Goal: Task Accomplishment & Management: Manage account settings

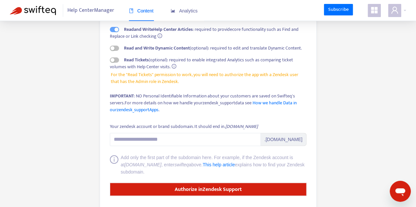
scroll to position [99, 0]
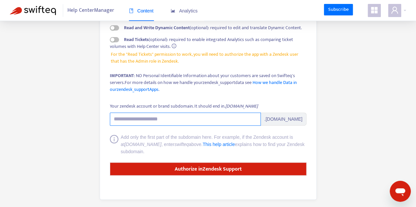
click at [156, 119] on input "Your zendesk account or brand subdomain. It should end in .[DOMAIN_NAME]" at bounding box center [185, 119] width 151 height 13
paste input "**********"
drag, startPoint x: 129, startPoint y: 118, endPoint x: 100, endPoint y: 117, distance: 29.3
click at [100, 117] on div "**********" at bounding box center [208, 59] width 217 height 281
drag, startPoint x: 184, startPoint y: 122, endPoint x: 144, endPoint y: 117, distance: 40.3
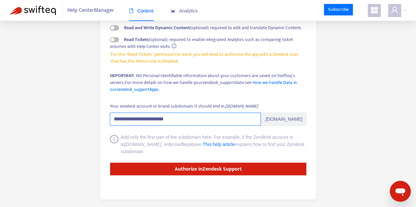
click at [144, 117] on input "**********" at bounding box center [185, 119] width 151 height 13
type input "**********"
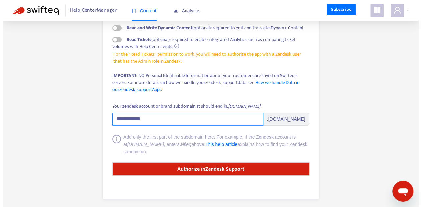
scroll to position [0, 0]
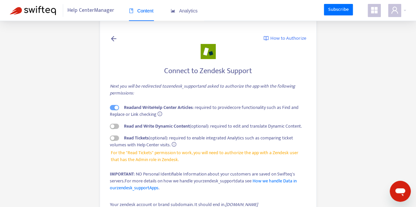
click at [111, 38] on icon at bounding box center [114, 39] width 8 height 8
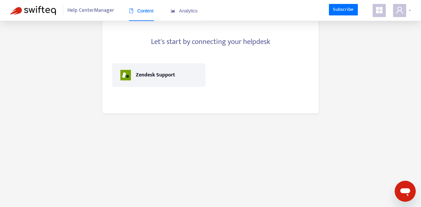
click at [409, 10] on div at bounding box center [402, 10] width 18 height 13
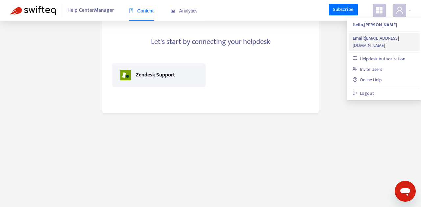
click at [369, 38] on div "Email: [EMAIL_ADDRESS][DOMAIN_NAME]" at bounding box center [383, 42] width 63 height 14
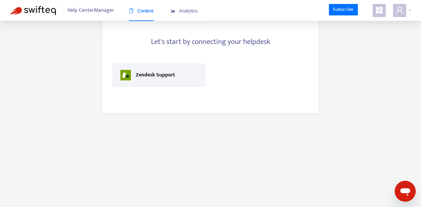
click at [400, 8] on icon "user" at bounding box center [399, 10] width 7 height 7
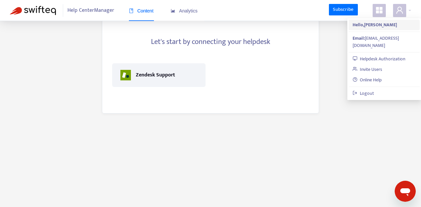
click at [385, 26] on span "Hello, [PERSON_NAME]" at bounding box center [383, 24] width 63 height 7
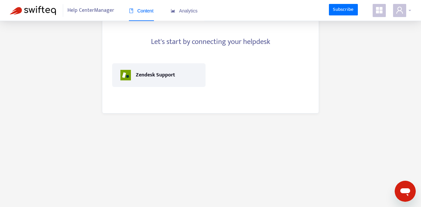
click at [405, 11] on span at bounding box center [399, 10] width 13 height 13
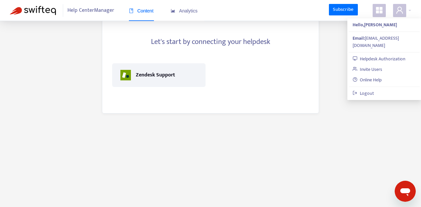
click at [376, 12] on icon "appstore" at bounding box center [379, 10] width 7 height 7
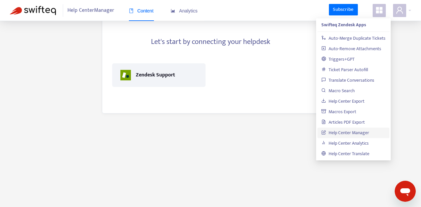
click at [376, 12] on icon "appstore" at bounding box center [379, 10] width 7 height 7
click at [399, 11] on icon "user" at bounding box center [399, 10] width 7 height 7
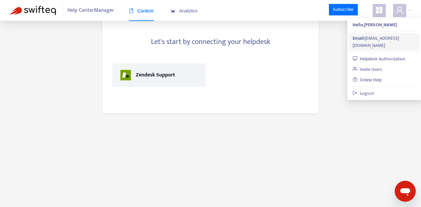
click at [374, 37] on div "Email: [EMAIL_ADDRESS][DOMAIN_NAME]" at bounding box center [383, 42] width 63 height 14
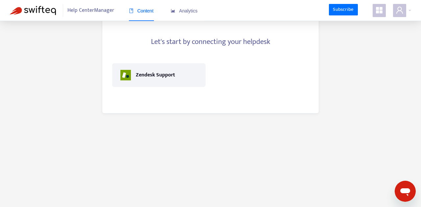
click at [24, 11] on img at bounding box center [33, 10] width 46 height 9
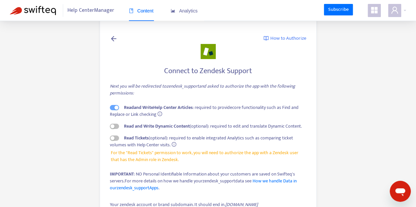
click at [111, 42] on icon at bounding box center [114, 39] width 8 height 8
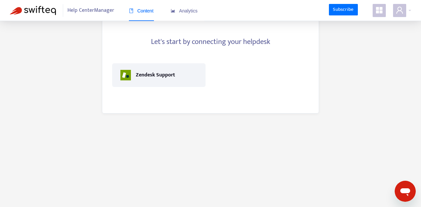
click at [24, 9] on img at bounding box center [33, 10] width 46 height 9
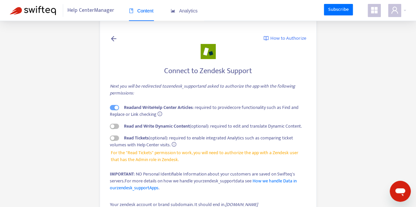
click at [115, 40] on icon at bounding box center [114, 39] width 8 height 8
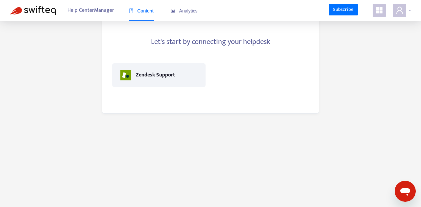
click at [410, 9] on div at bounding box center [402, 10] width 18 height 13
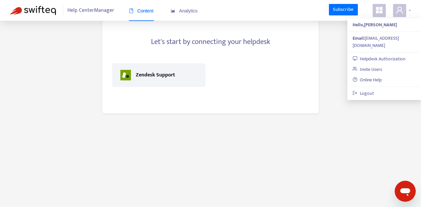
click at [410, 9] on div at bounding box center [402, 10] width 18 height 13
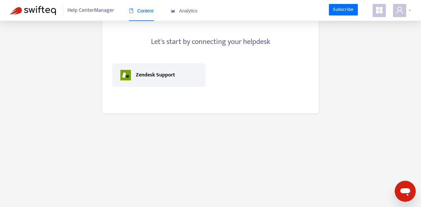
click at [410, 9] on div at bounding box center [402, 10] width 18 height 13
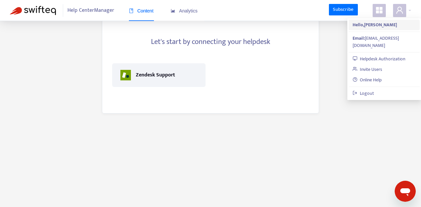
click at [367, 25] on strong "Hello, [PERSON_NAME]" at bounding box center [374, 25] width 44 height 8
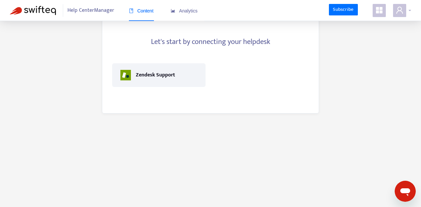
click at [404, 9] on span at bounding box center [399, 10] width 13 height 13
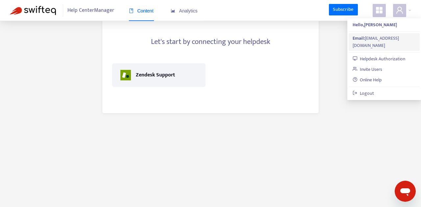
click at [380, 37] on div "Email: [EMAIL_ADDRESS][DOMAIN_NAME]" at bounding box center [383, 42] width 63 height 14
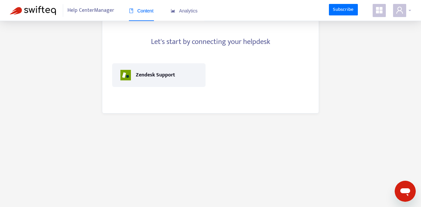
click at [408, 8] on div at bounding box center [402, 10] width 18 height 13
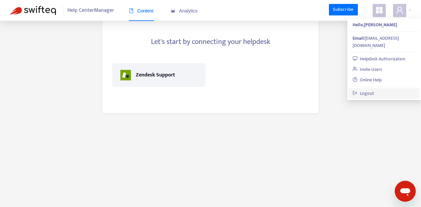
click at [374, 90] on link "Logout" at bounding box center [362, 94] width 21 height 8
